Goal: Transaction & Acquisition: Subscribe to service/newsletter

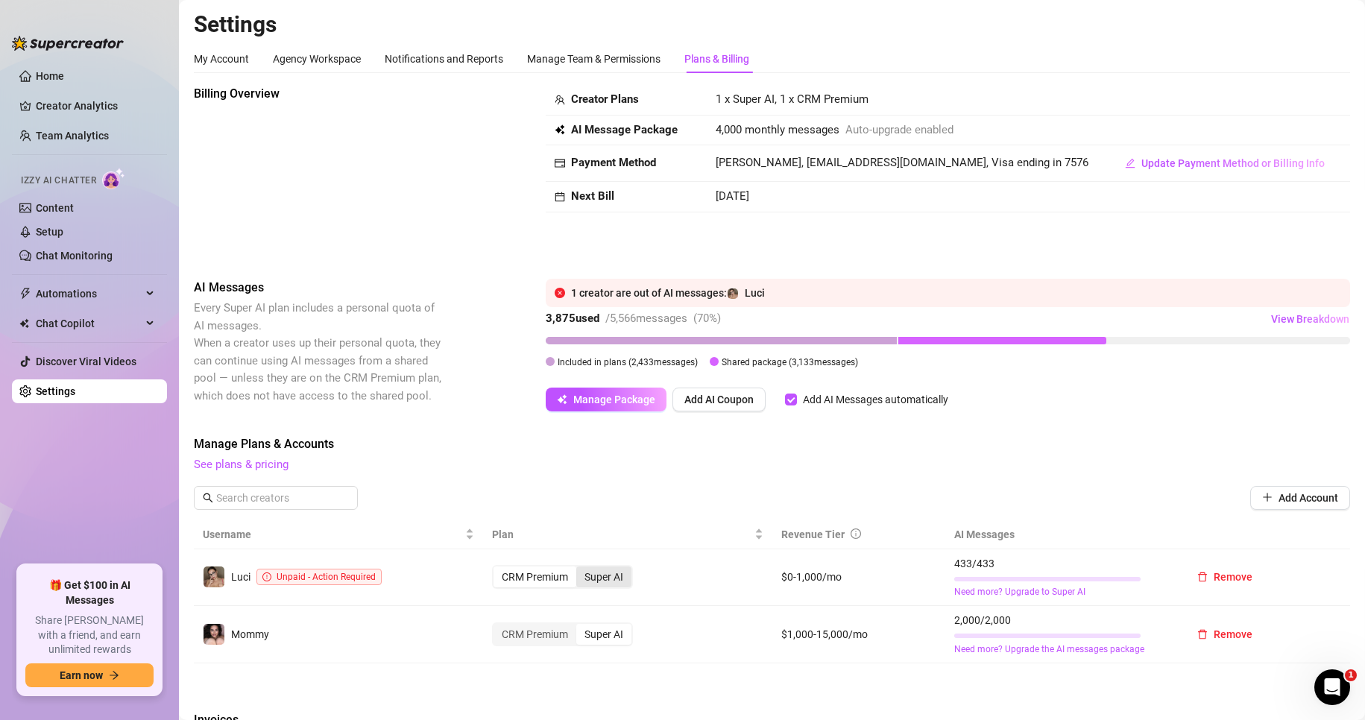
click at [605, 578] on div "Super AI" at bounding box center [603, 577] width 55 height 21
click at [580, 569] on input "Super AI" at bounding box center [580, 569] width 0 height 0
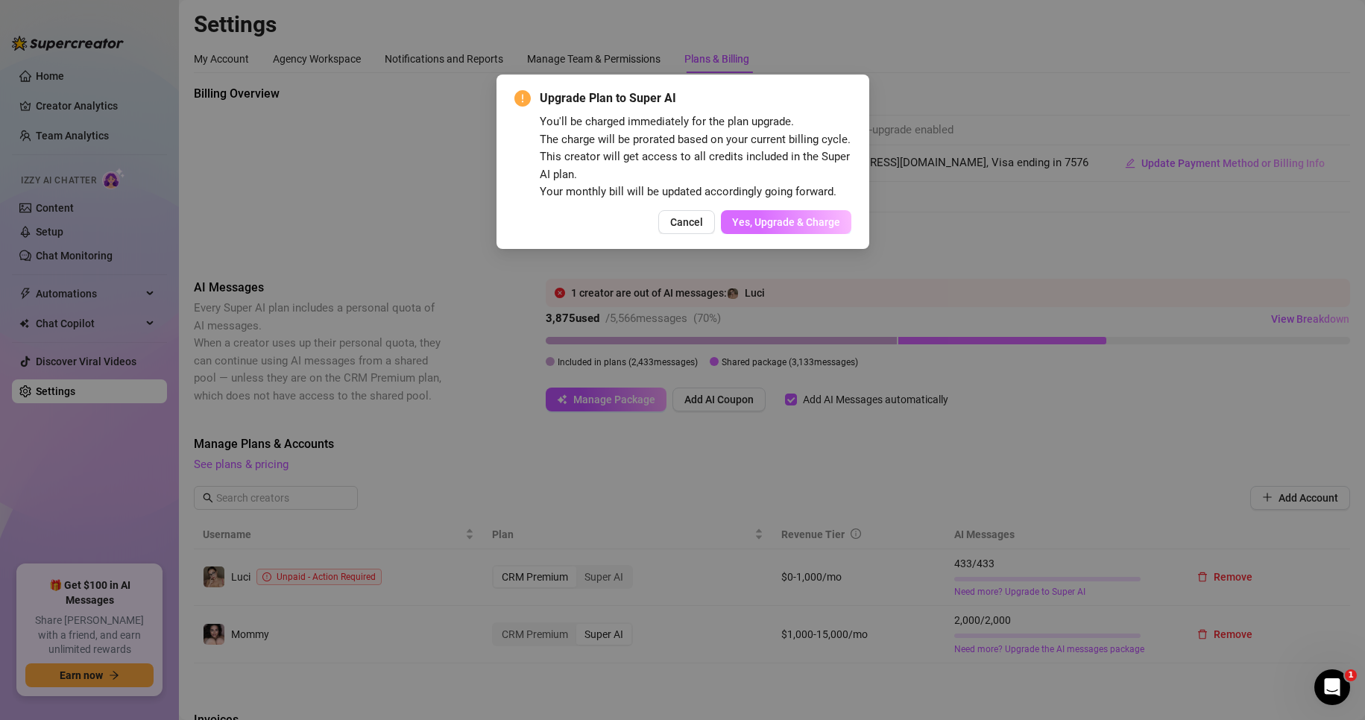
click at [827, 218] on span "Yes, Upgrade & Charge" at bounding box center [786, 222] width 108 height 12
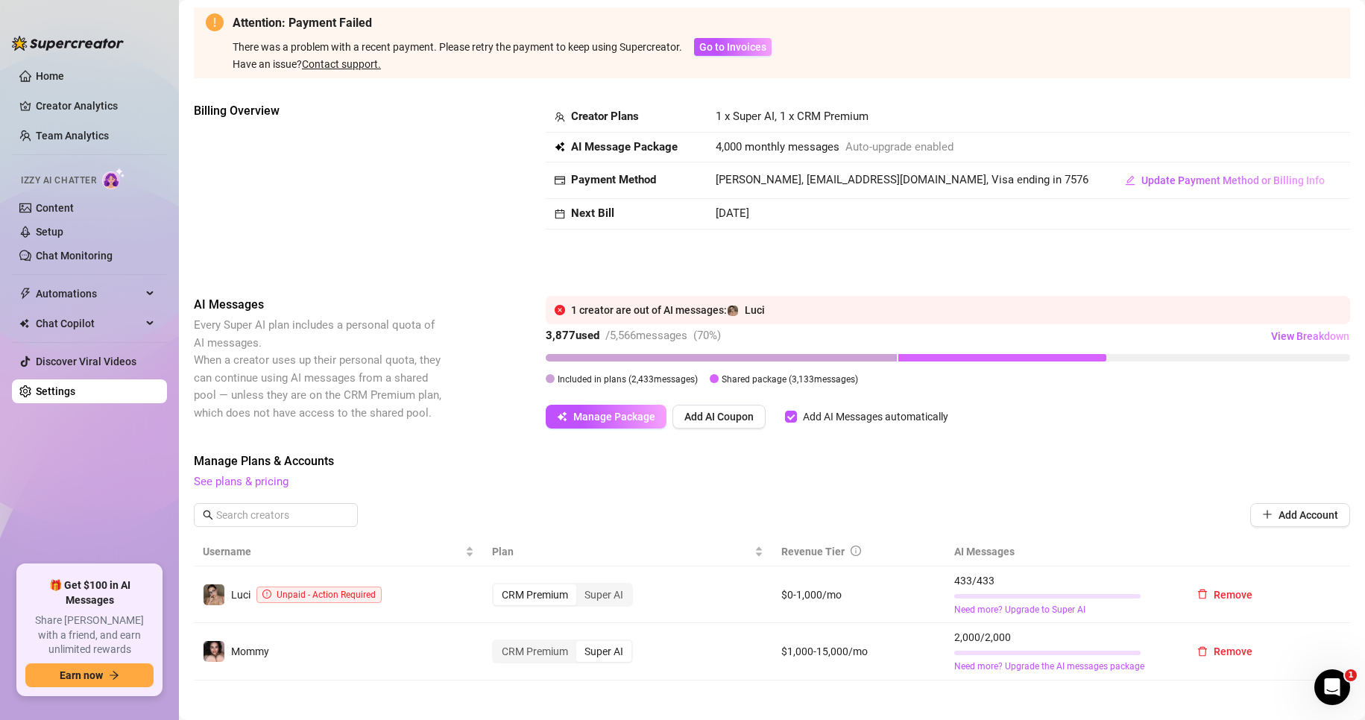
scroll to position [224, 0]
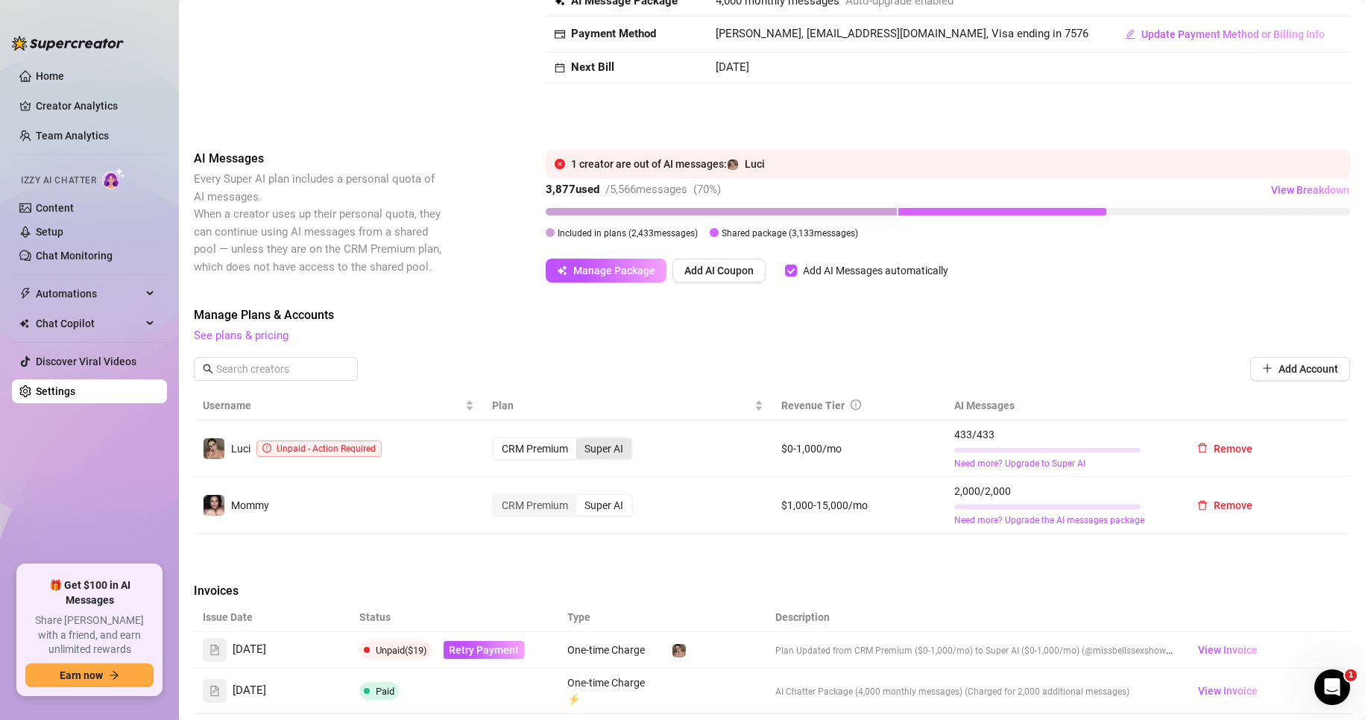
click at [592, 457] on div "Super AI" at bounding box center [603, 448] width 55 height 21
click at [580, 441] on input "Super AI" at bounding box center [580, 441] width 0 height 0
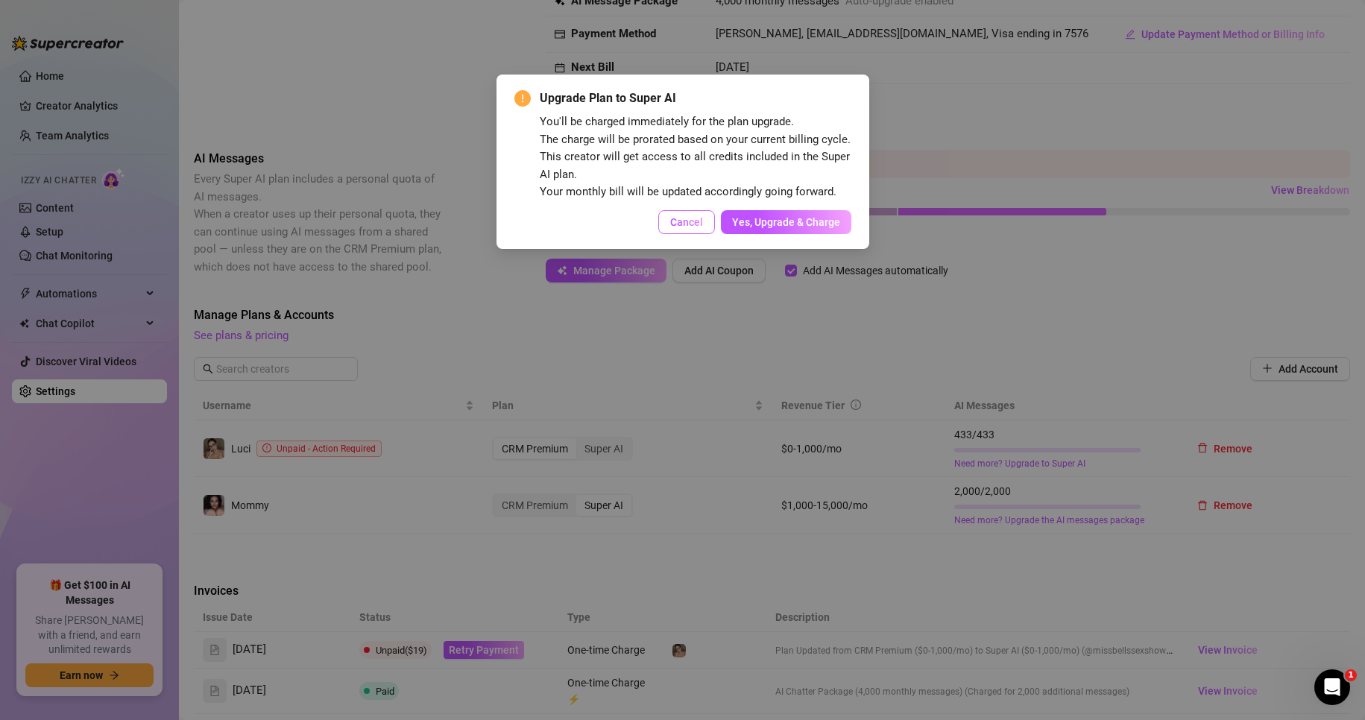
click at [675, 221] on span "Cancel" at bounding box center [686, 222] width 33 height 12
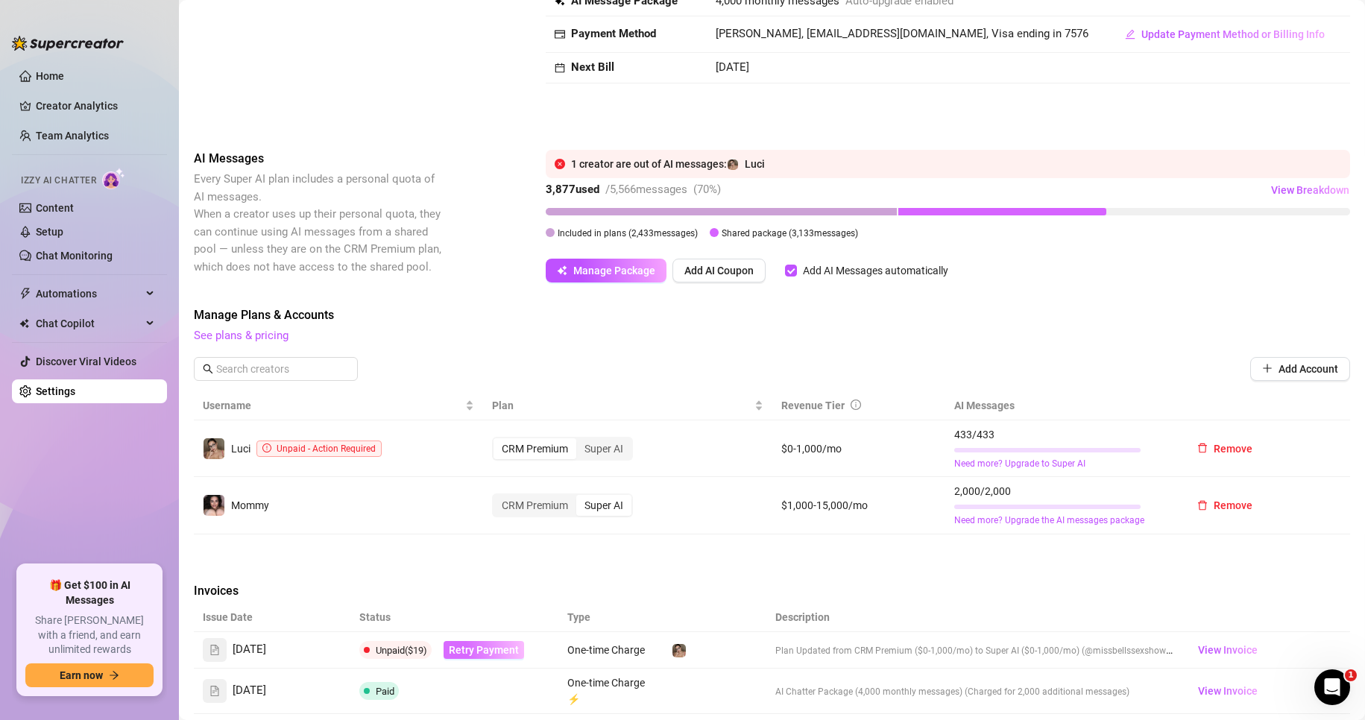
click at [499, 658] on button "Retry Payment" at bounding box center [484, 650] width 81 height 18
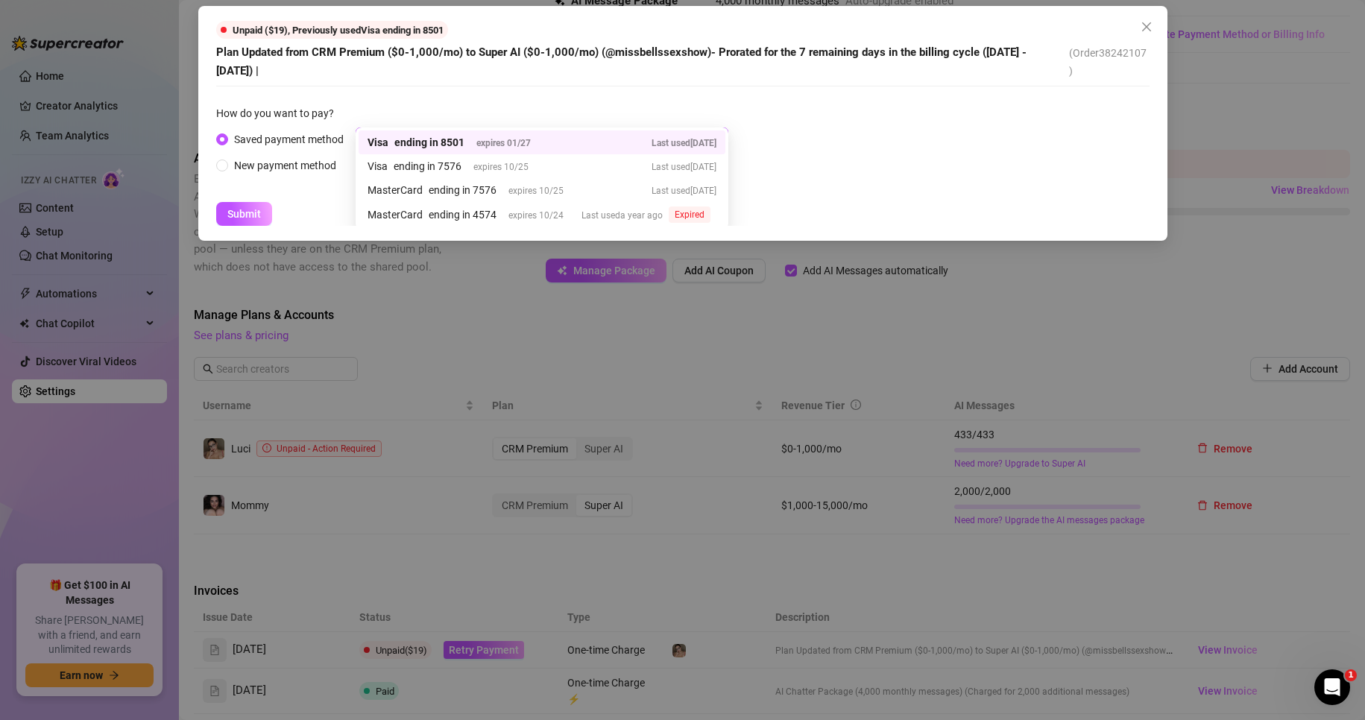
click at [439, 148] on div "Visa ending in 8501 expires 01/27 Last used 2 days ago 38201610 37850317 Visa e…" at bounding box center [542, 139] width 373 height 24
click at [422, 171] on div "ending in 7576" at bounding box center [428, 166] width 68 height 16
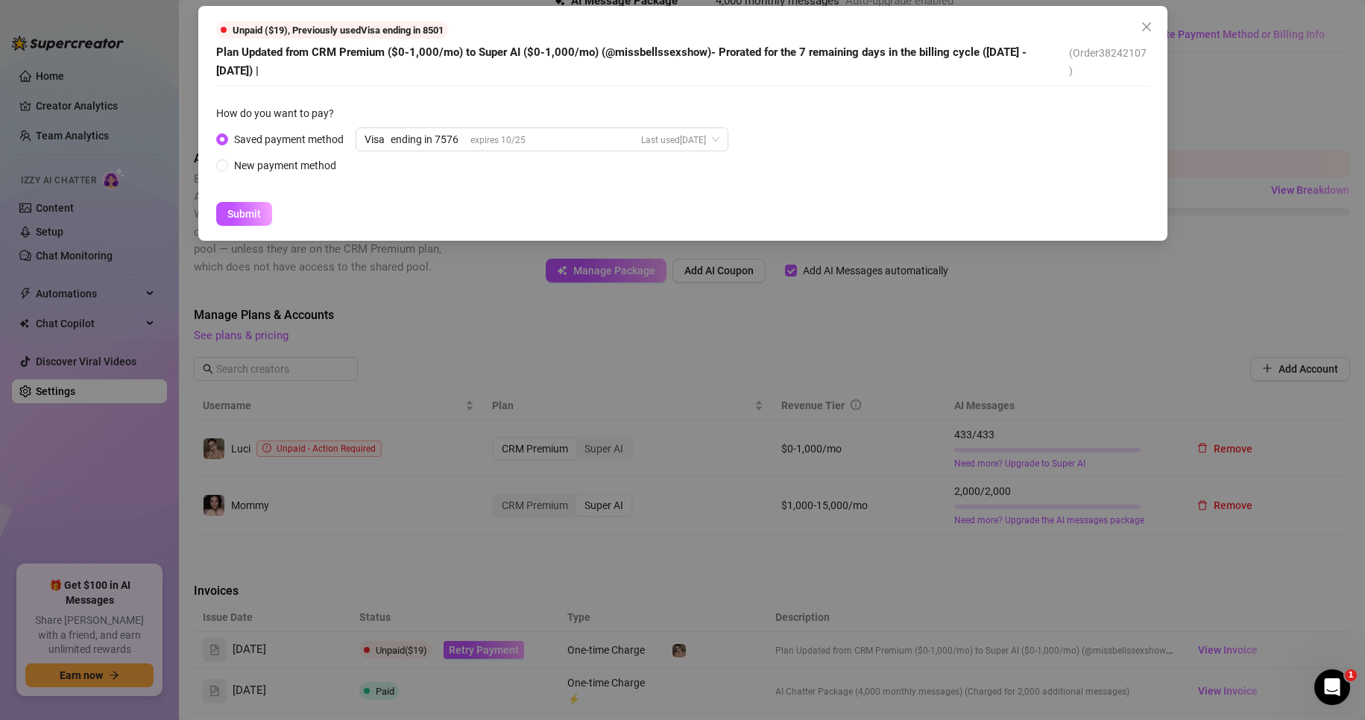
click at [446, 195] on form "How do you want to pay? Saved payment method Visa ending in 7576 expires 10/25 …" at bounding box center [682, 165] width 933 height 121
click at [261, 220] on button "Submit" at bounding box center [244, 214] width 56 height 24
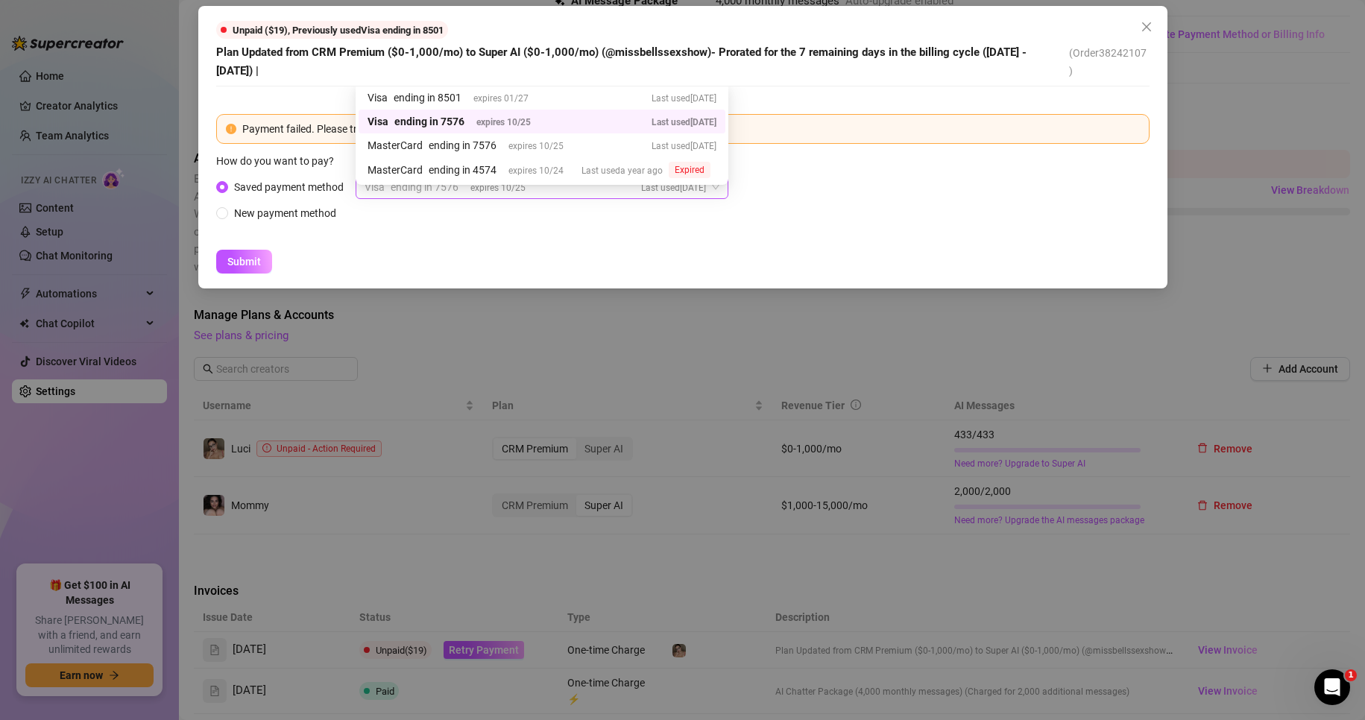
click at [689, 192] on span "Last used 24 days ago" at bounding box center [673, 188] width 65 height 10
click at [495, 151] on div "ending in 7576" at bounding box center [463, 145] width 68 height 16
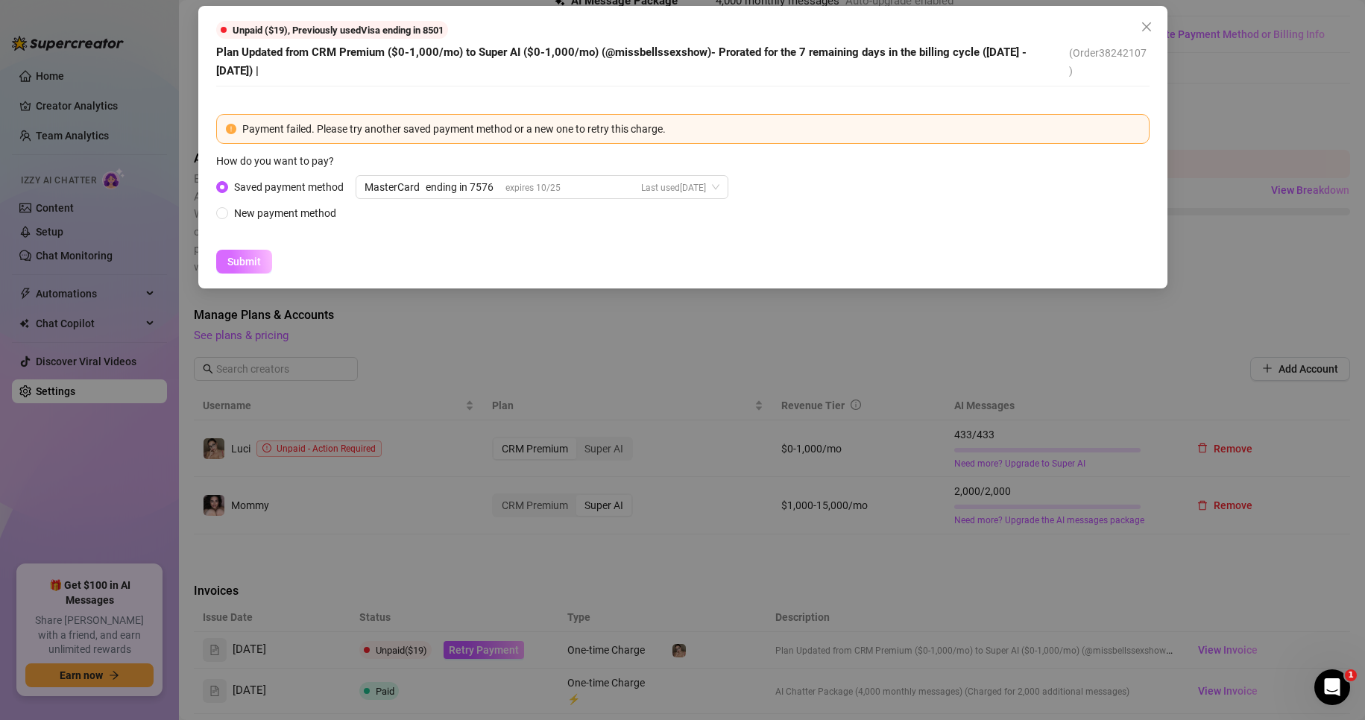
click at [261, 265] on button "Submit" at bounding box center [244, 262] width 56 height 24
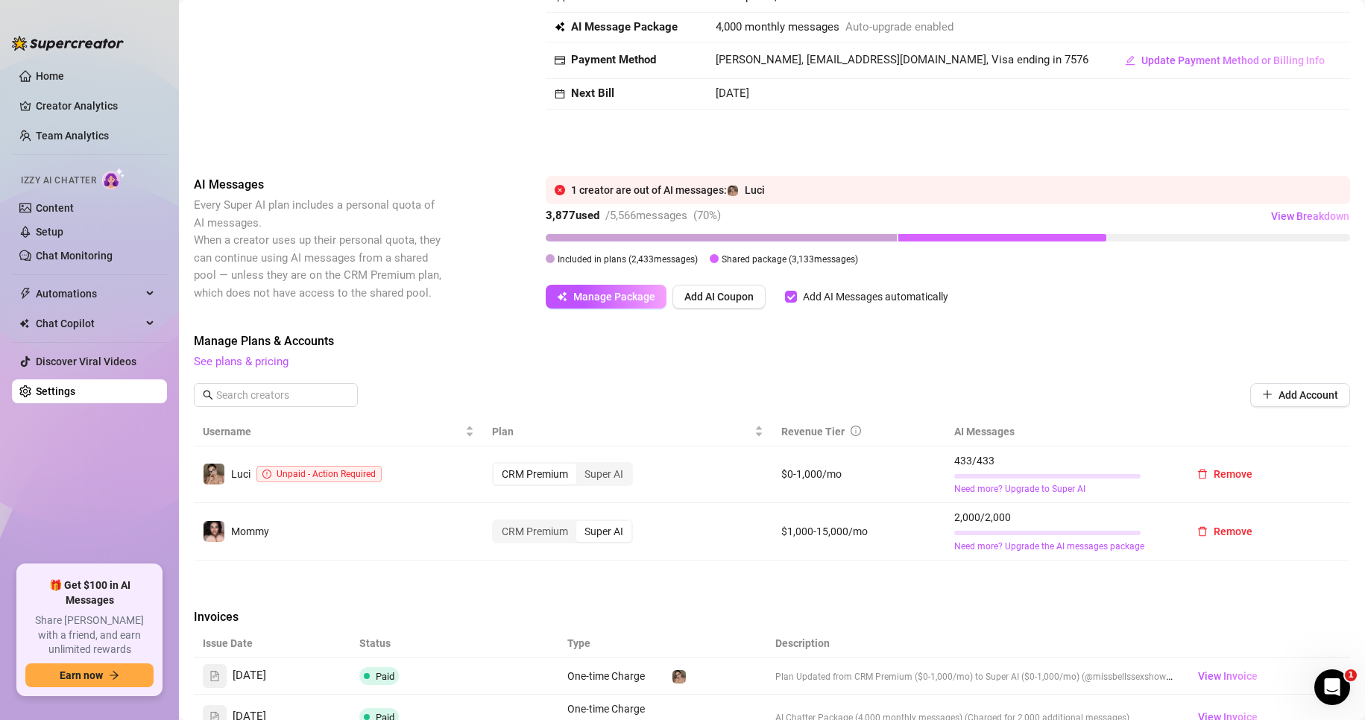
scroll to position [353, 0]
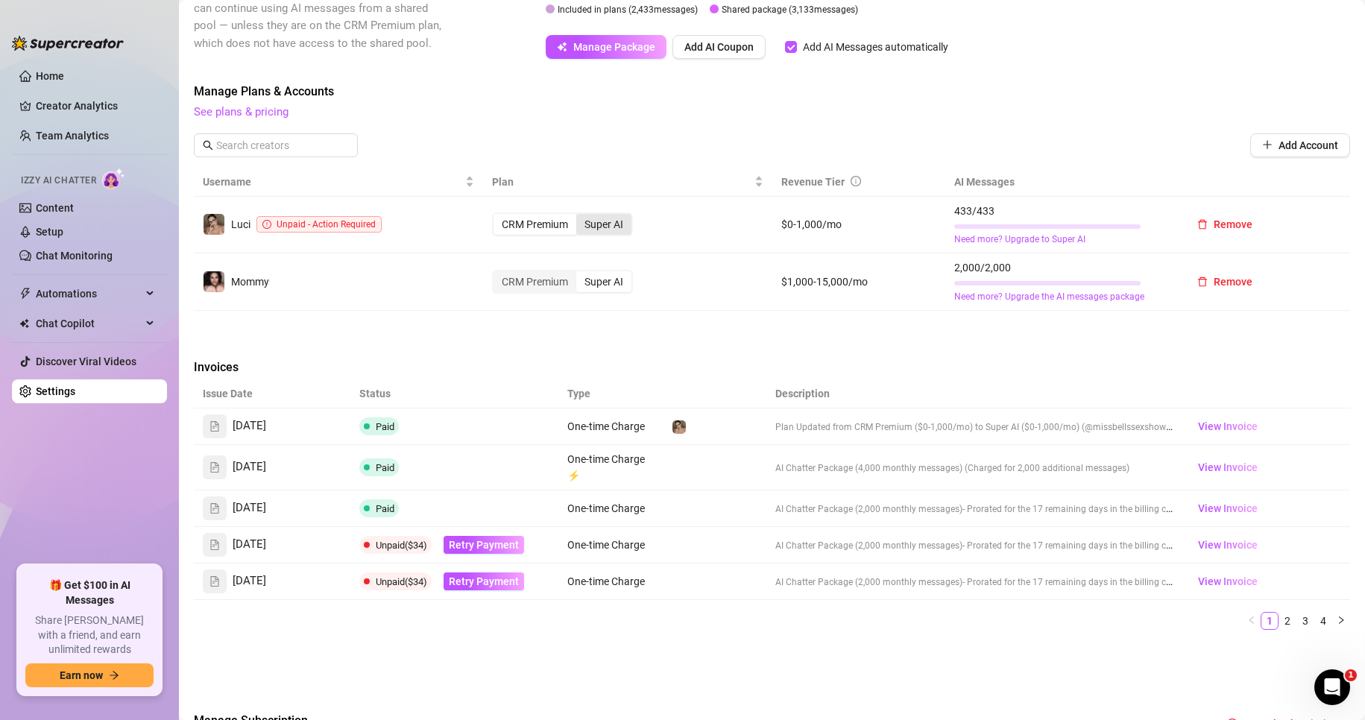
click at [605, 230] on div "Super AI" at bounding box center [603, 224] width 55 height 21
click at [580, 216] on input "Super AI" at bounding box center [580, 216] width 0 height 0
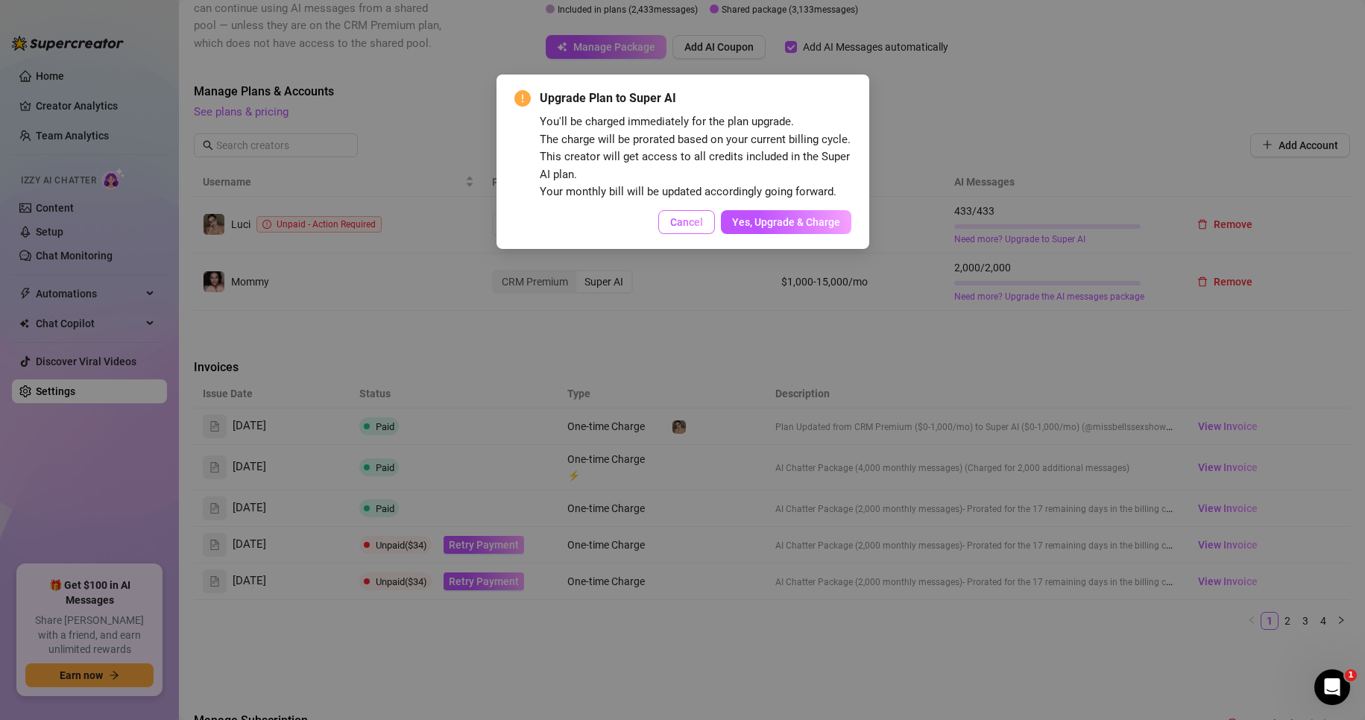
click at [699, 233] on button "Cancel" at bounding box center [686, 222] width 57 height 24
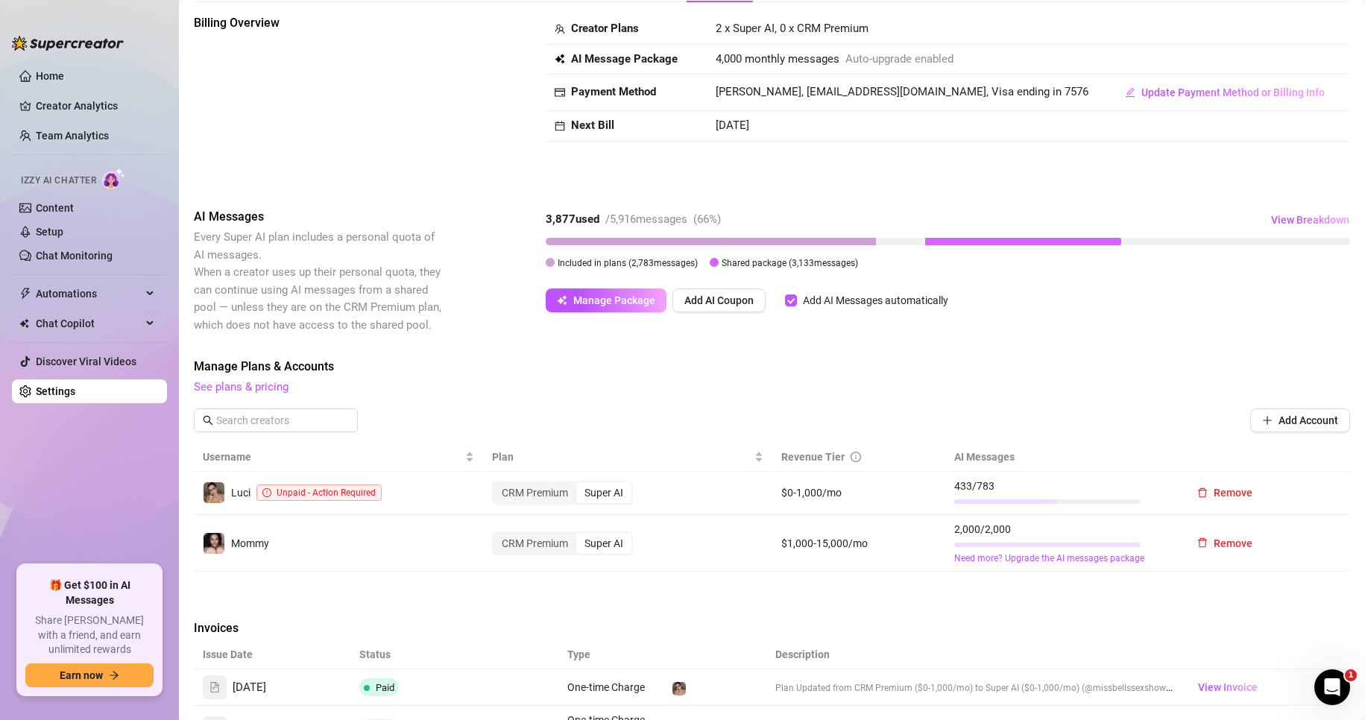
scroll to position [224, 0]
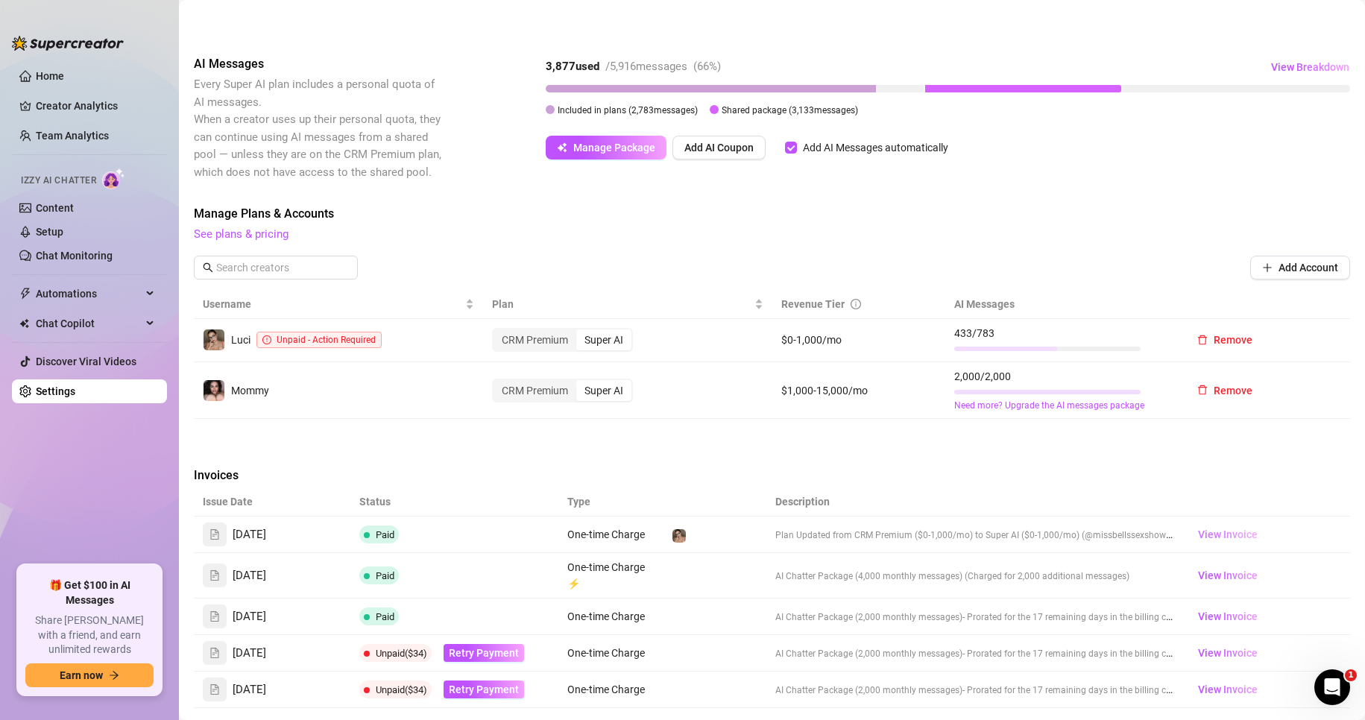
click at [1240, 536] on span "View Invoice" at bounding box center [1228, 534] width 60 height 16
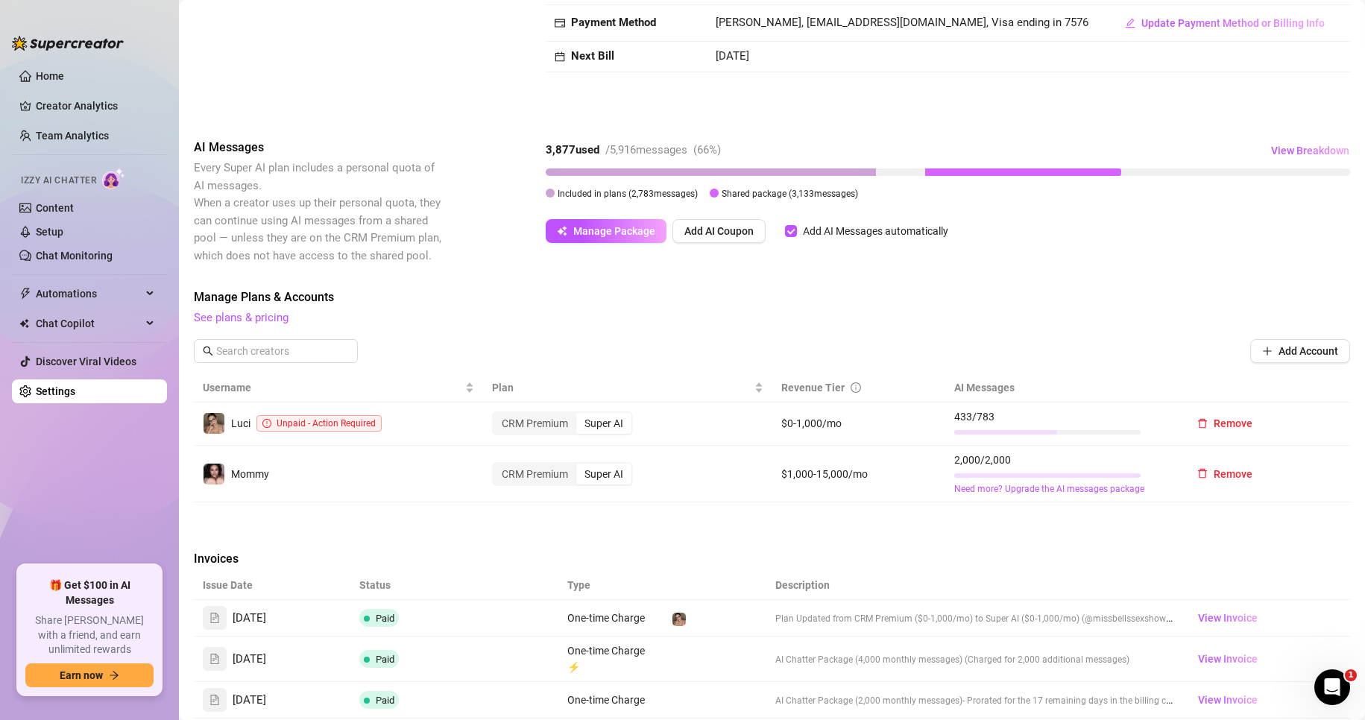
scroll to position [0, 0]
